Goal: Find specific page/section: Find specific page/section

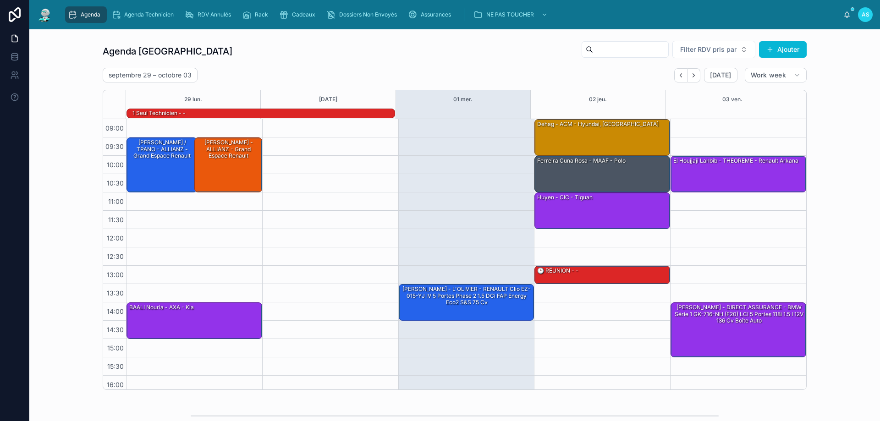
scroll to position [60, 0]
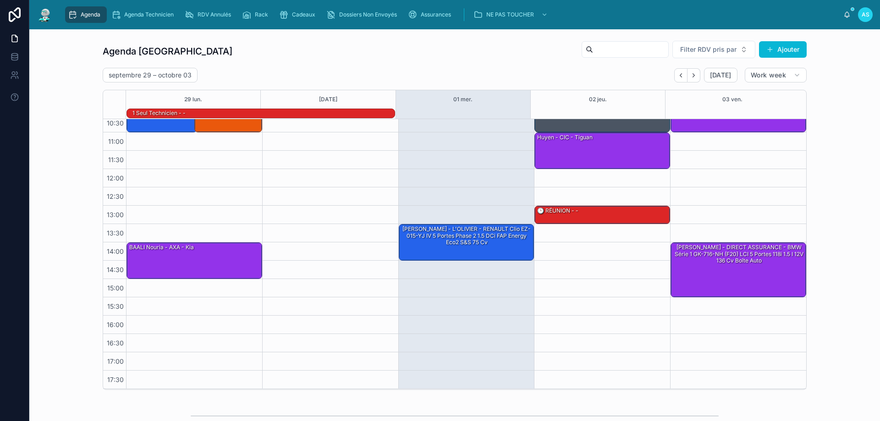
click at [857, 330] on div "Agenda Saint-Orens Filter RDV pris par Ajouter septembre 29 – octobre 03 Today …" at bounding box center [455, 215] width 836 height 357
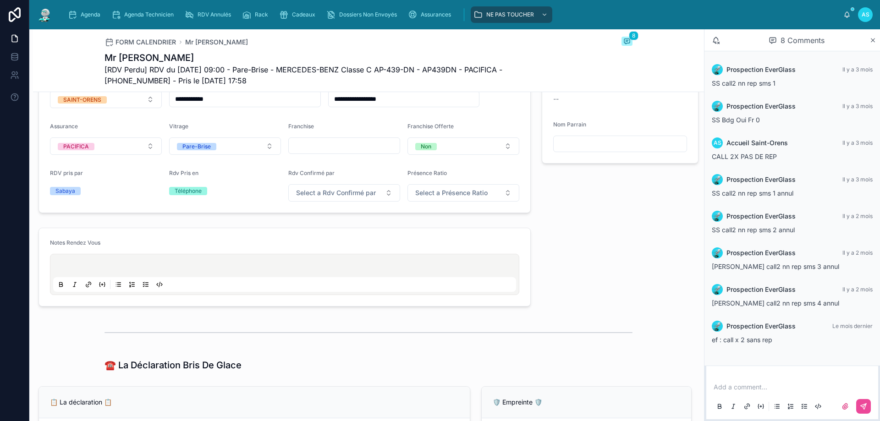
scroll to position [321, 0]
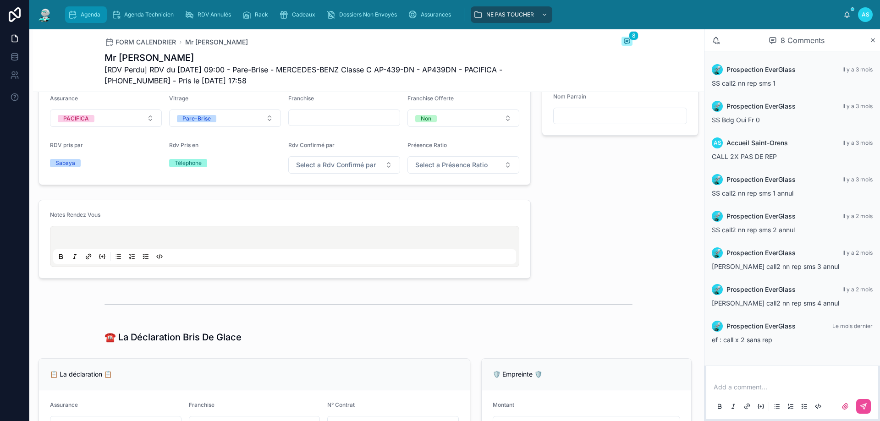
click at [81, 16] on span "Agenda" at bounding box center [91, 14] width 20 height 7
